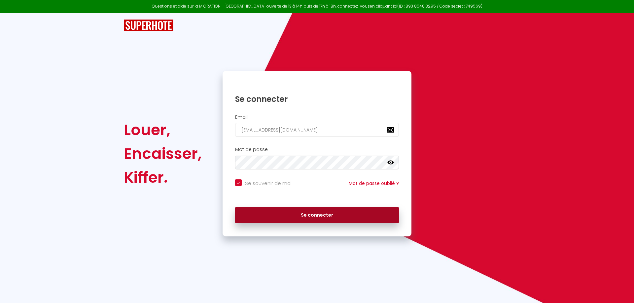
click at [313, 221] on button "Se connecter" at bounding box center [317, 215] width 164 height 17
checkbox input "true"
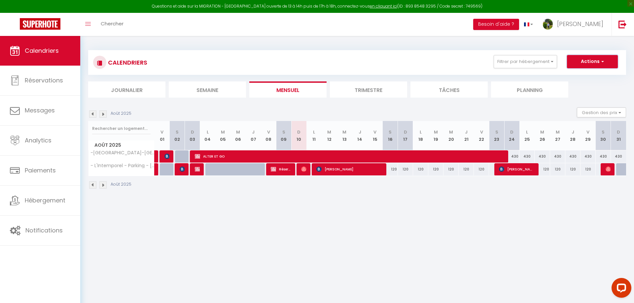
click at [601, 58] on span "button" at bounding box center [601, 61] width 4 height 7
click at [584, 78] on link "Nouvelle réservation" at bounding box center [584, 77] width 57 height 10
select select
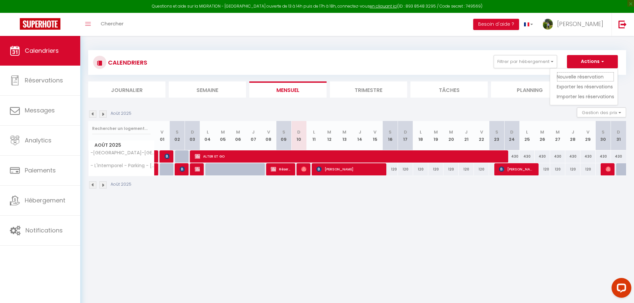
select select
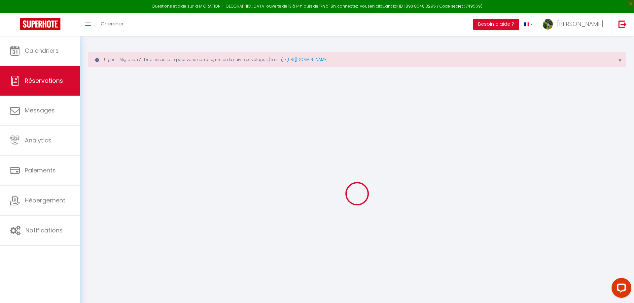
select select
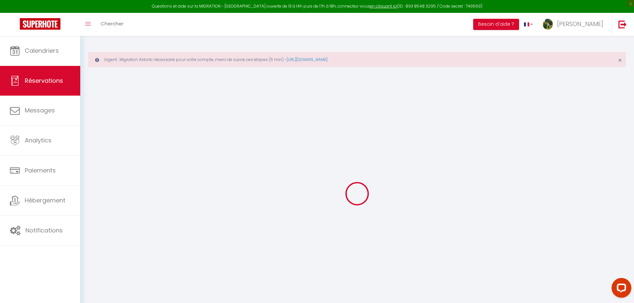
select select
checkbox input "false"
select select
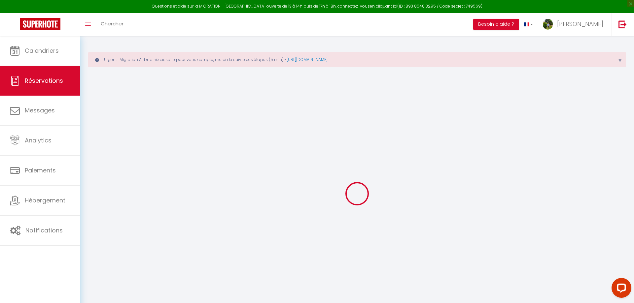
select select
checkbox input "false"
select select
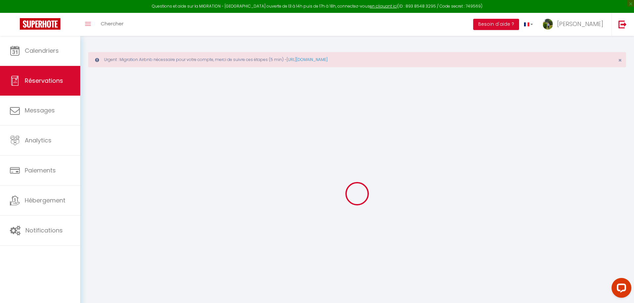
select select
checkbox input "false"
select select
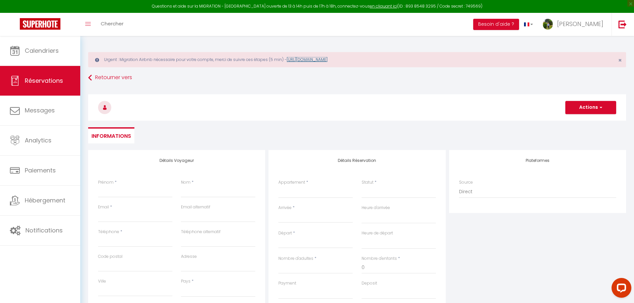
click at [327, 60] on link "https://superhote.com/migration-airbnb" at bounding box center [306, 60] width 41 height 6
click at [129, 194] on input "Prénom" at bounding box center [135, 192] width 74 height 12
type input "c"
select select
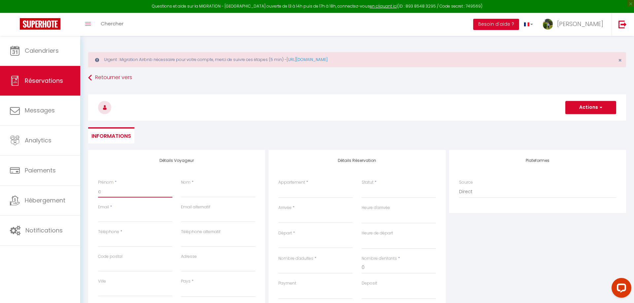
select select
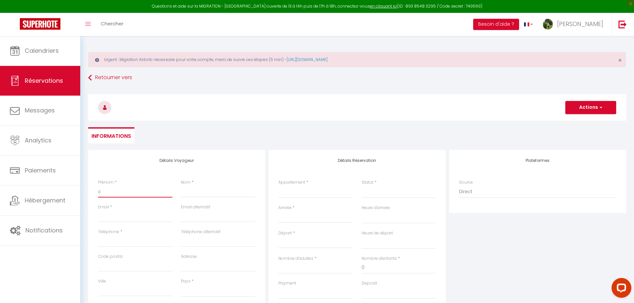
checkbox input "false"
type input "ca"
select select
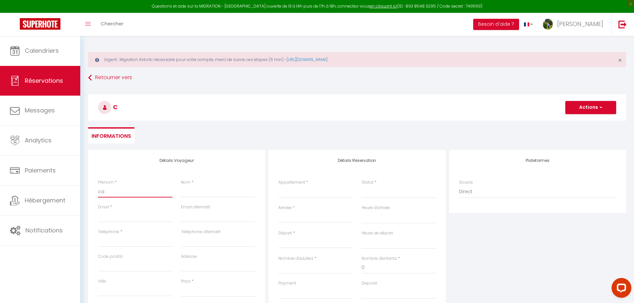
select select
checkbox input "false"
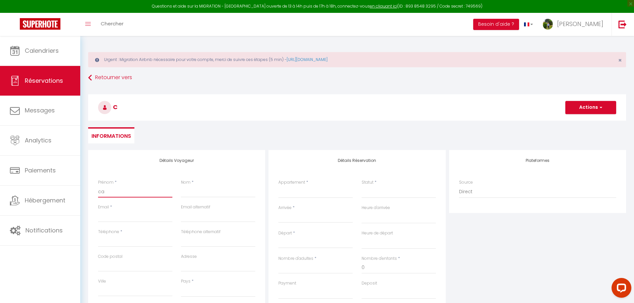
type input "cat"
select select
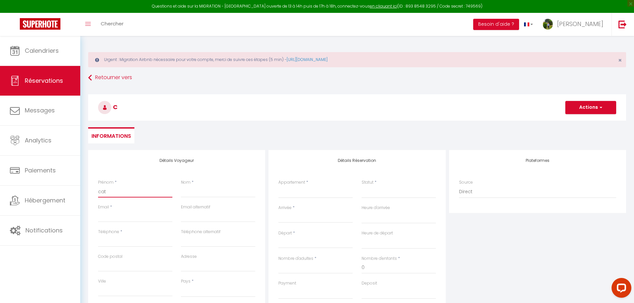
select select
checkbox input "false"
type input "cath"
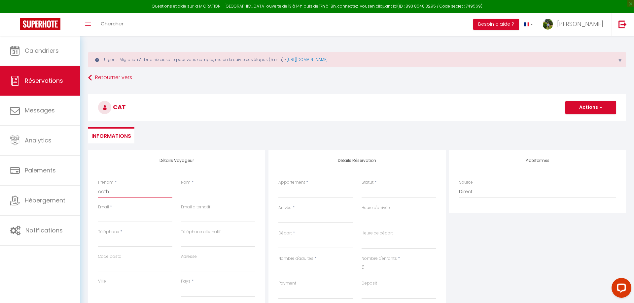
select select
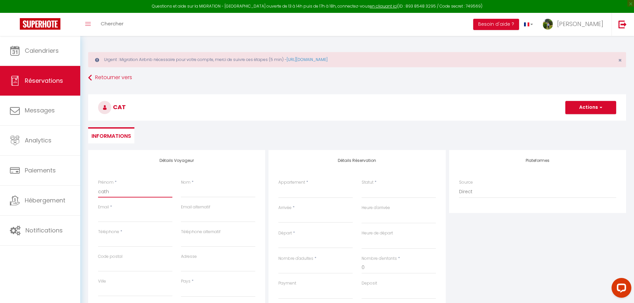
select select
checkbox input "false"
type input "cathe"
select select
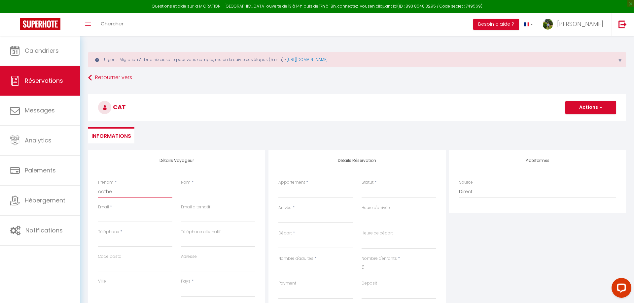
select select
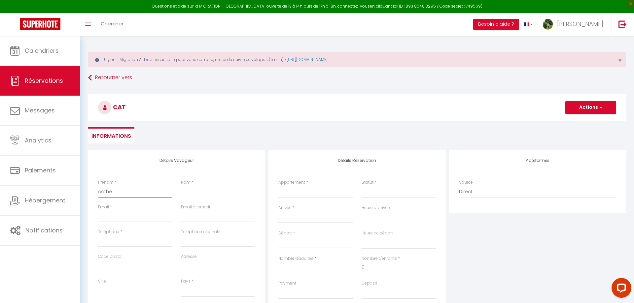
select select
checkbox input "false"
type input "cather"
select select
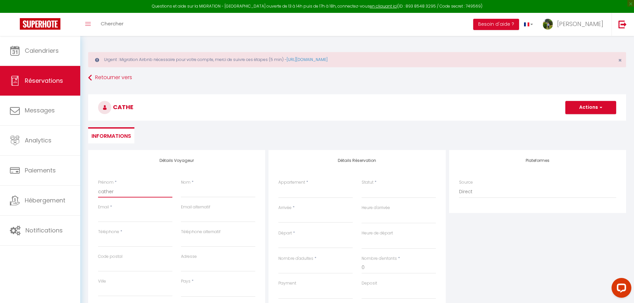
select select
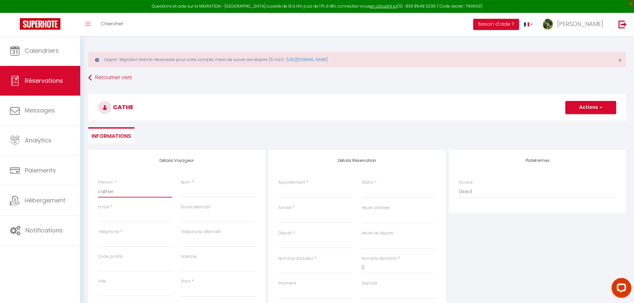
checkbox input "false"
type input "catheri"
select select
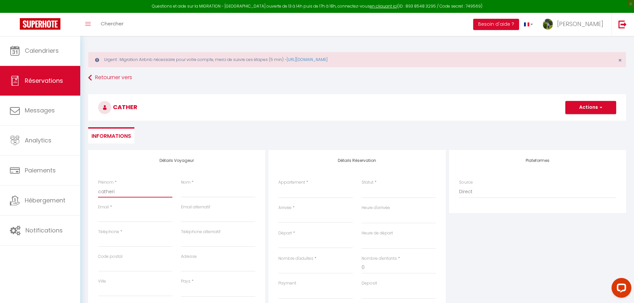
select select
checkbox input "false"
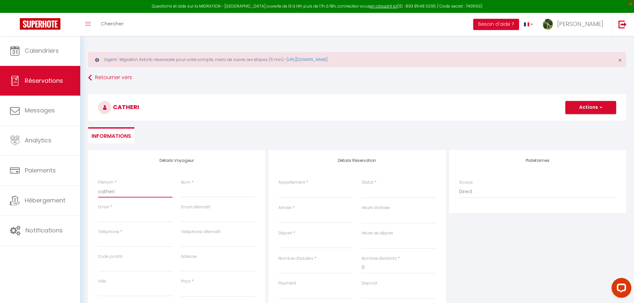
type input "catherin"
select select
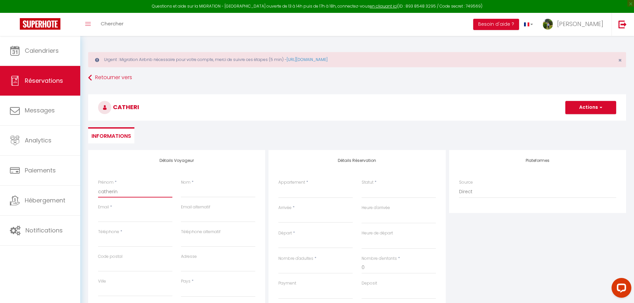
select select
checkbox input "false"
type input "catherine"
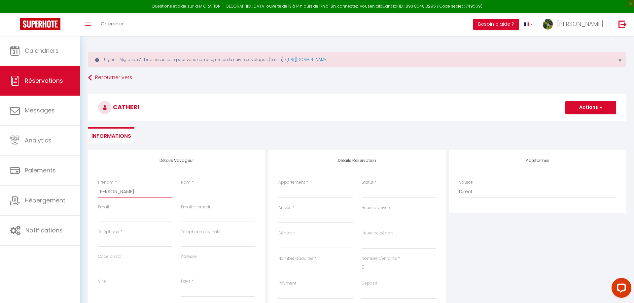
select select
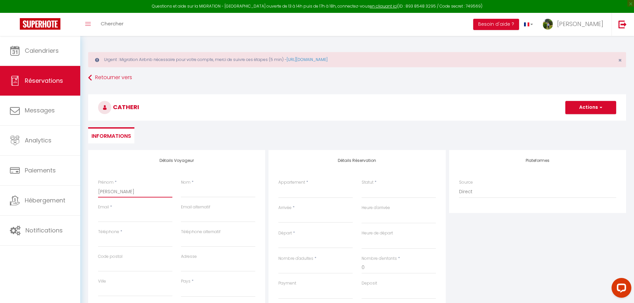
select select
checkbox input "false"
type input "catherine"
select select
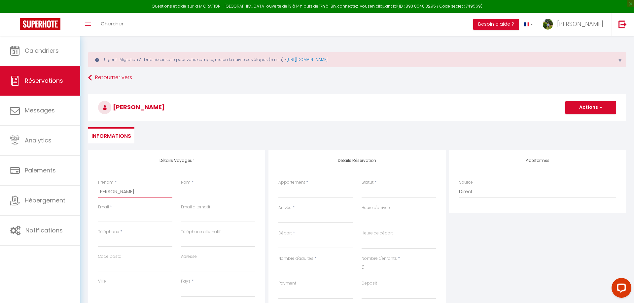
select select
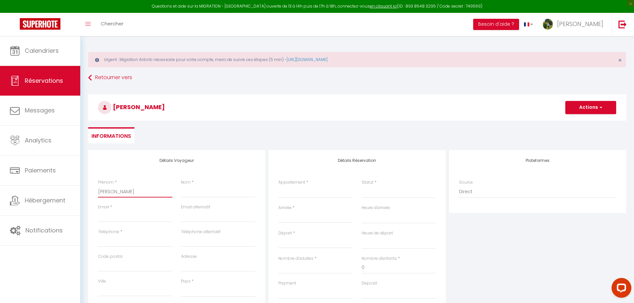
select select
checkbox input "false"
type input "catherine g"
select select
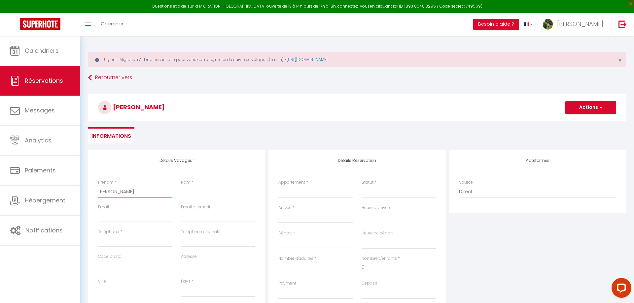
select select
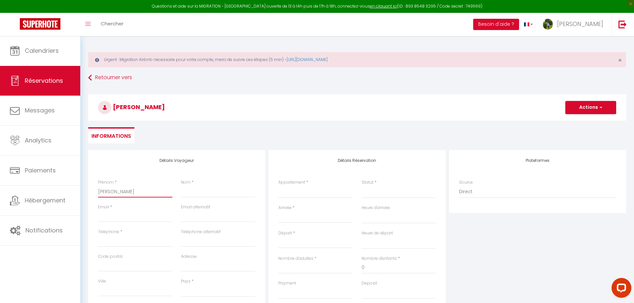
checkbox input "false"
type input "catherine gr"
select select
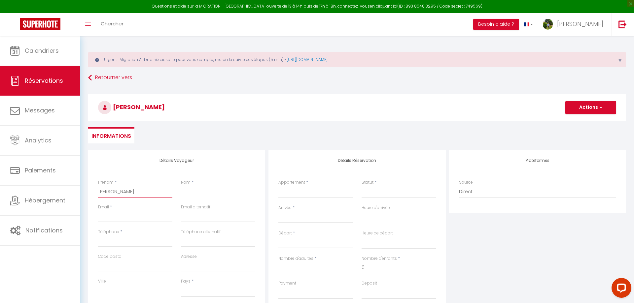
select select
checkbox input "false"
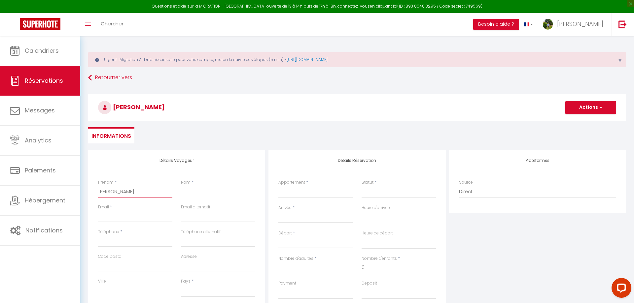
type input "catherine gre"
select select
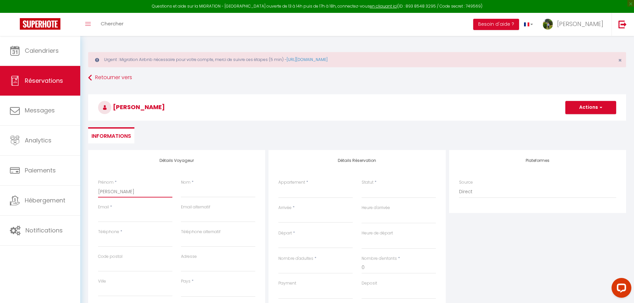
select select
checkbox input "false"
type input "catherine greb"
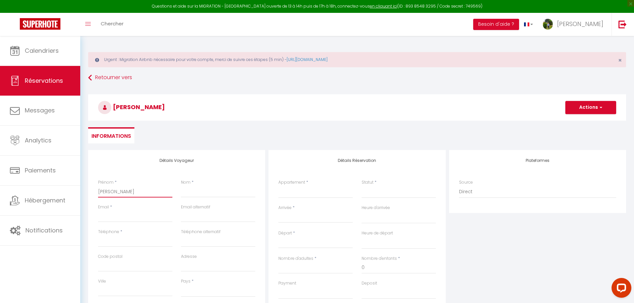
select select
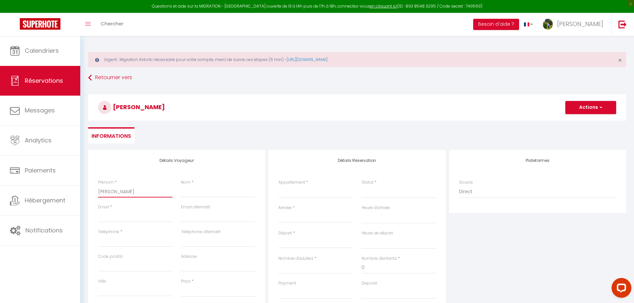
select select
checkbox input "false"
type input "catherine grebe"
select select
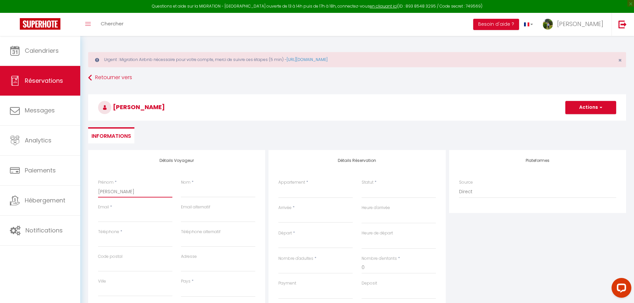
select select
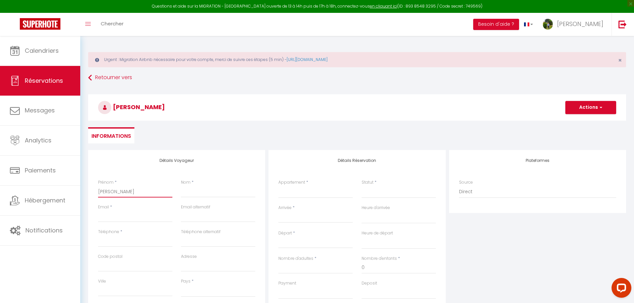
select select
checkbox input "false"
type input "catherine greber"
select select
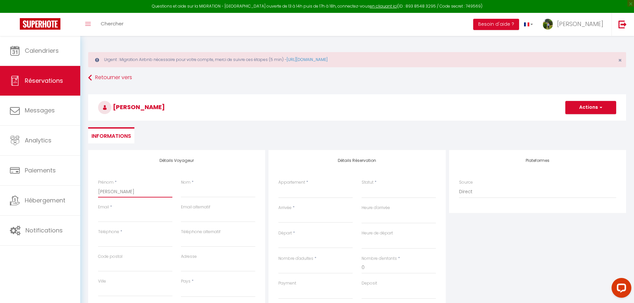
select select
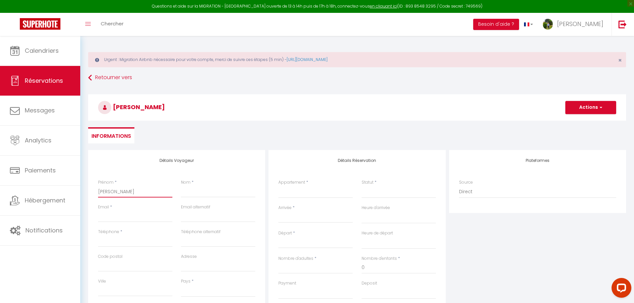
checkbox input "false"
type input "catherine grebert"
select select
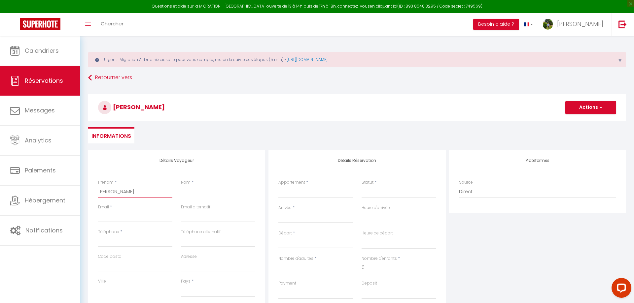
select select
checkbox input "false"
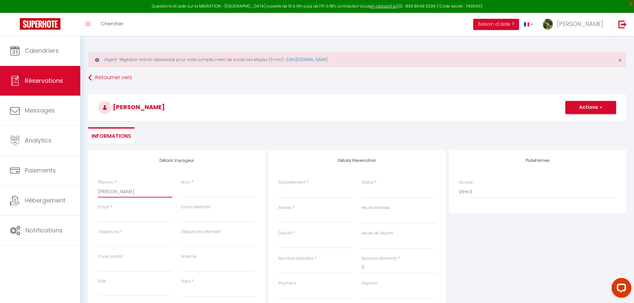
type input "catherine grebert"
select select
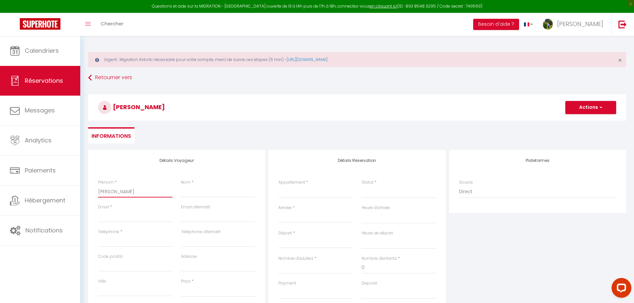
select select
checkbox input "false"
type input "catherine grebert"
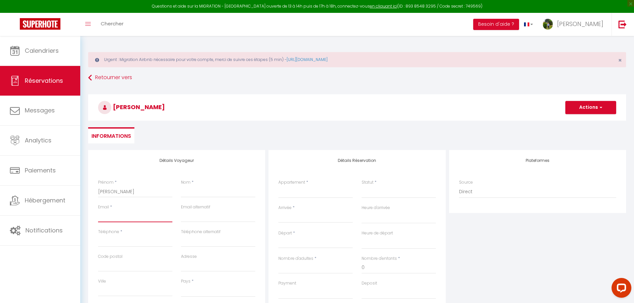
click at [125, 215] on input "Email client" at bounding box center [135, 217] width 74 height 12
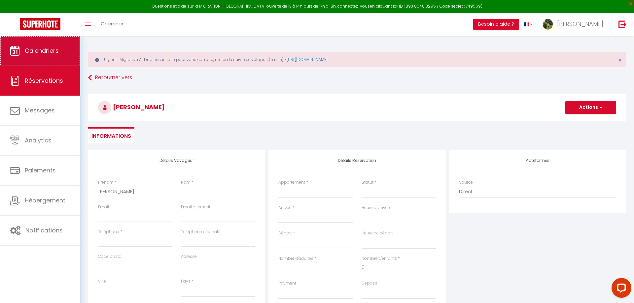
click at [54, 52] on span "Calendriers" at bounding box center [42, 51] width 34 height 8
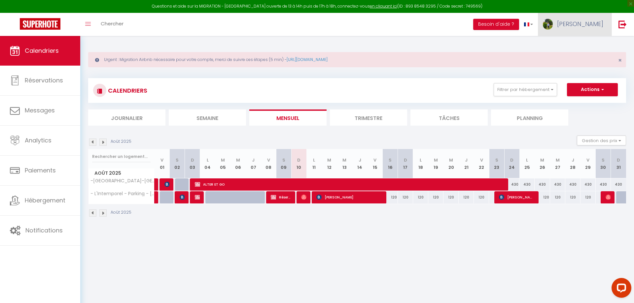
click at [552, 23] on img at bounding box center [548, 24] width 10 height 11
click at [572, 48] on link "Paramètres" at bounding box center [584, 45] width 49 height 11
select select "28"
select select "fr"
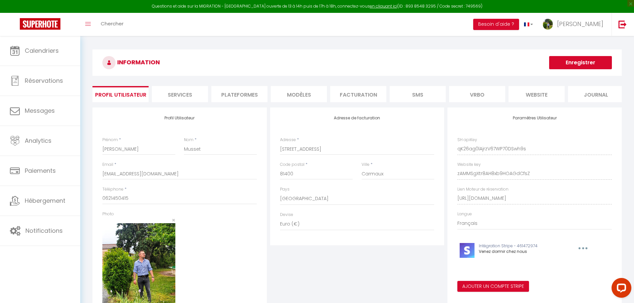
click at [225, 96] on li "Plateformes" at bounding box center [239, 94] width 56 height 16
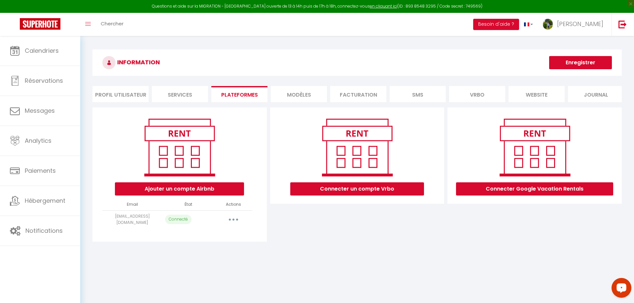
click at [238, 220] on button "button" at bounding box center [233, 220] width 18 height 11
click at [198, 257] on link "Reconnecter le compte" at bounding box center [204, 258] width 73 height 11
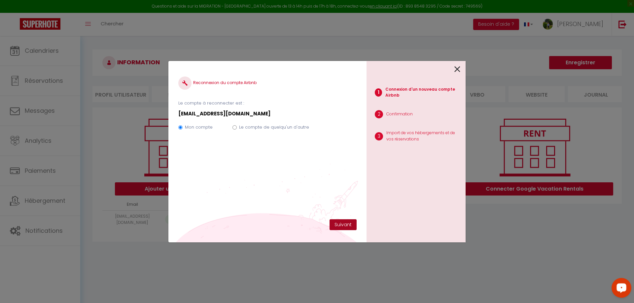
click at [342, 224] on button "Suivant" at bounding box center [342, 224] width 27 height 11
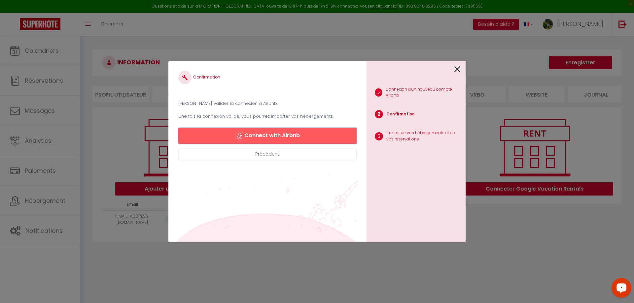
click at [279, 136] on button "Connect with Airbnb" at bounding box center [267, 136] width 178 height 16
click at [49, 47] on div "Confirmation Veuillez valider la connexion à Airbnb. Une fois la connexion vali…" at bounding box center [317, 151] width 634 height 303
click at [455, 69] on icon at bounding box center [457, 69] width 6 height 10
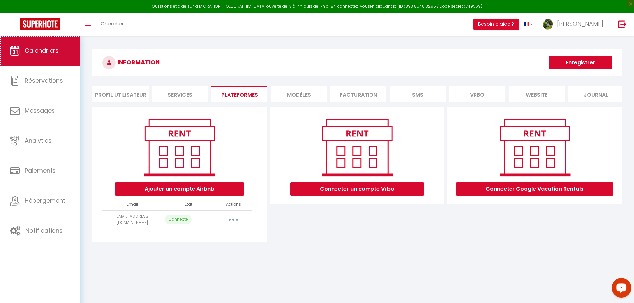
click at [48, 54] on span "Calendriers" at bounding box center [42, 51] width 34 height 8
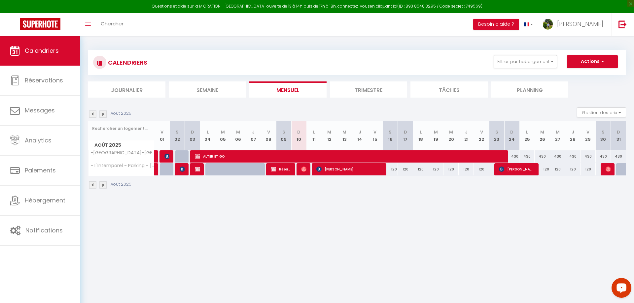
click at [94, 114] on img at bounding box center [92, 114] width 7 height 7
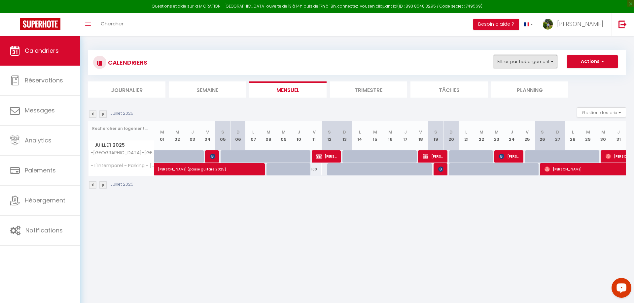
click at [517, 61] on button "Filtrer par hébergement" at bounding box center [524, 61] width 63 height 13
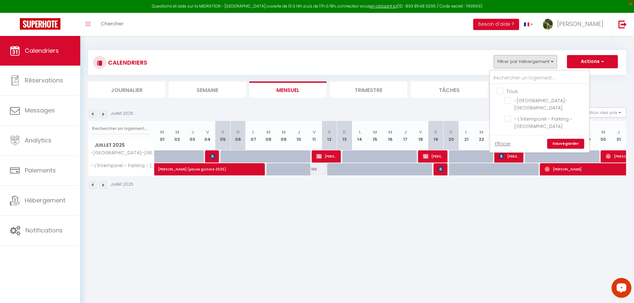
click at [498, 92] on input "Tous" at bounding box center [545, 90] width 99 height 7
checkbox input "true"
click at [510, 119] on input "- L'Intemporel - Parking - [GEOGRAPHIC_DATA]" at bounding box center [545, 119] width 83 height 7
checkbox input "false"
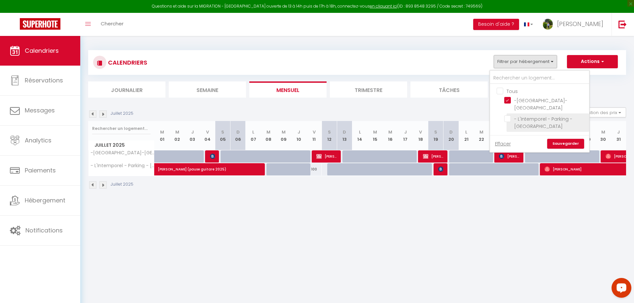
checkbox input "false"
click at [566, 145] on link "Sauvegarder" at bounding box center [565, 144] width 37 height 10
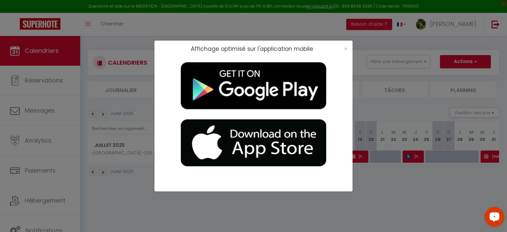
click at [133, 92] on div "Affichage optimisé sur l'application mobile ×" at bounding box center [253, 116] width 507 height 232
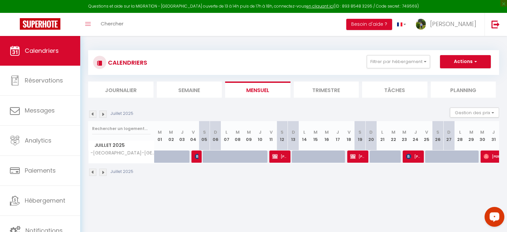
click at [275, 158] on img at bounding box center [274, 156] width 5 height 5
select select "OK"
select select "0"
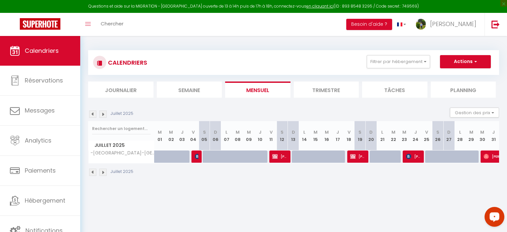
select select "1"
select select
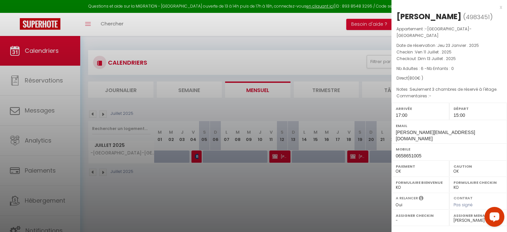
click at [270, 162] on div at bounding box center [253, 116] width 507 height 232
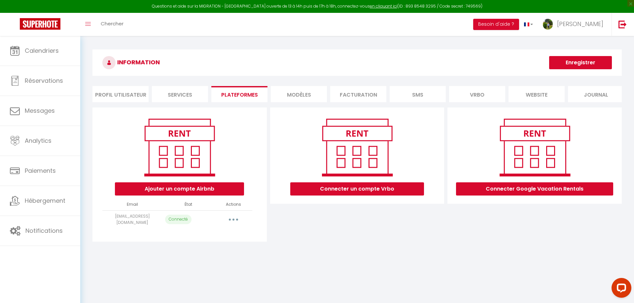
select select "22917"
select select "22918"
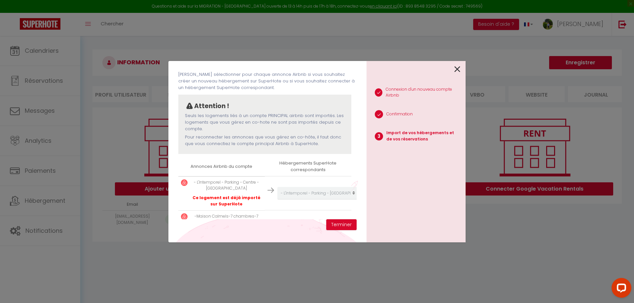
scroll to position [60, 0]
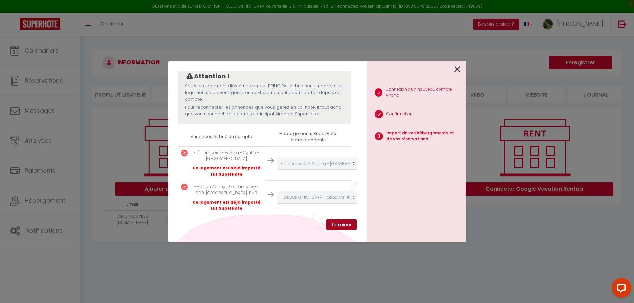
click at [335, 223] on button "Terminer" at bounding box center [341, 224] width 30 height 11
